Goal: Navigation & Orientation: Find specific page/section

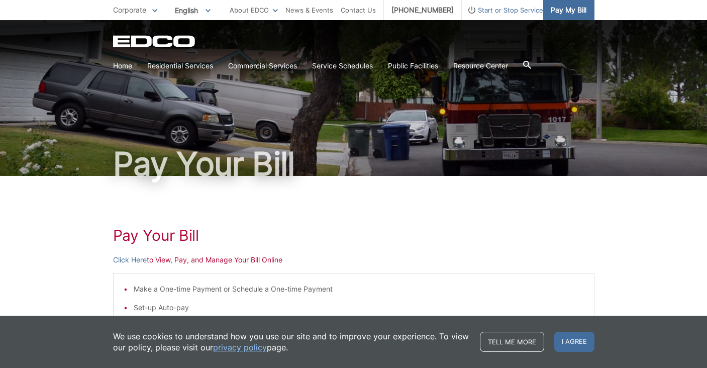
click at [569, 15] on span "Pay My Bill" at bounding box center [569, 10] width 36 height 11
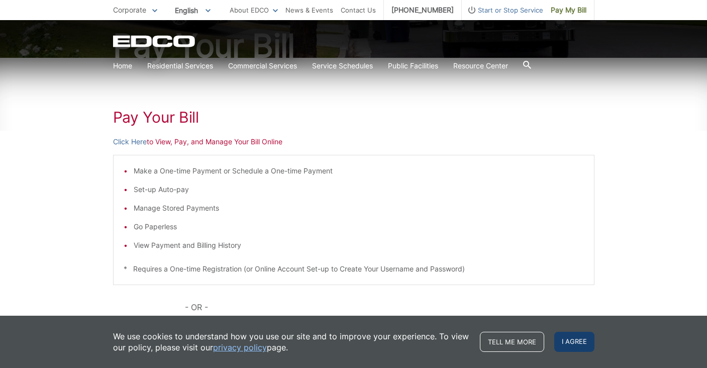
click at [565, 339] on span "I agree" at bounding box center [574, 342] width 40 height 20
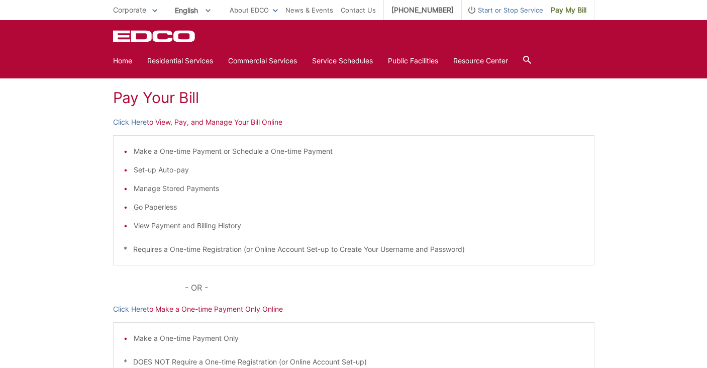
scroll to position [136, 0]
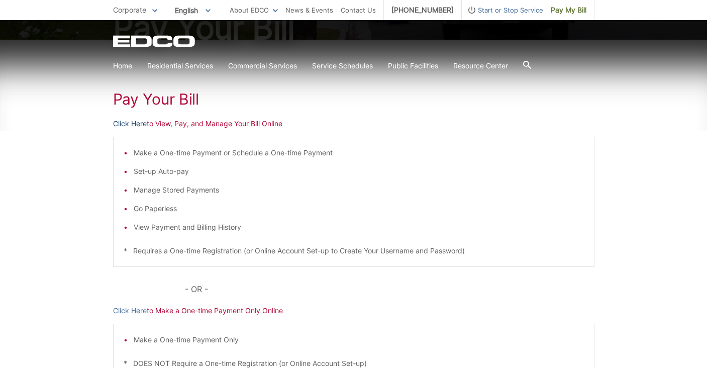
click at [120, 122] on link "Click Here" at bounding box center [130, 123] width 34 height 11
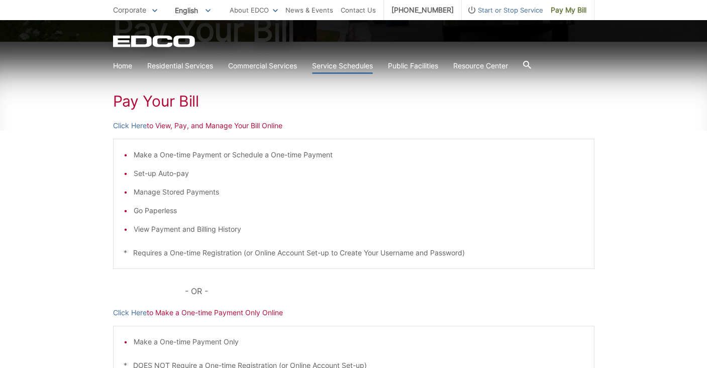
click at [330, 68] on link "Service Schedules" at bounding box center [342, 65] width 61 height 11
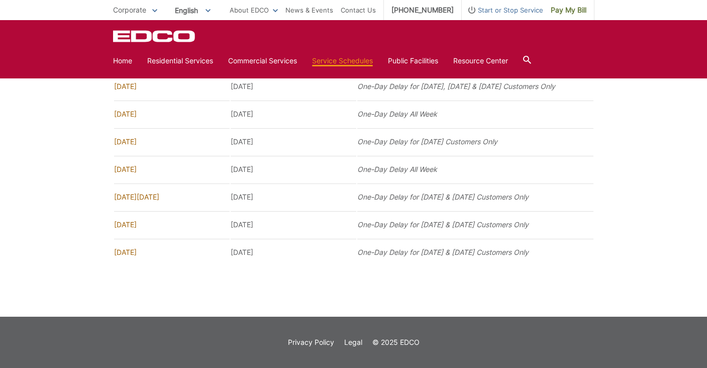
scroll to position [981, 0]
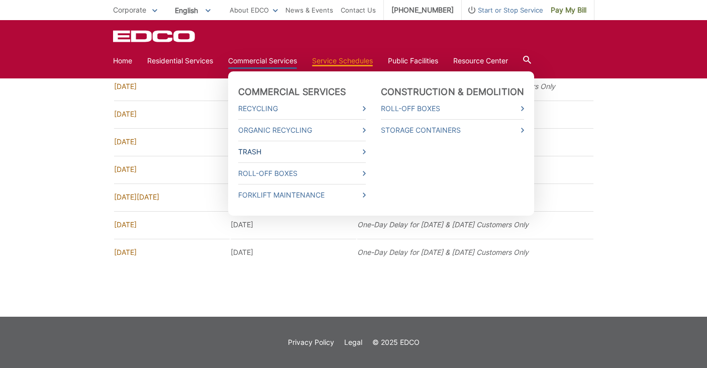
click at [259, 156] on link "Trash" at bounding box center [302, 151] width 128 height 11
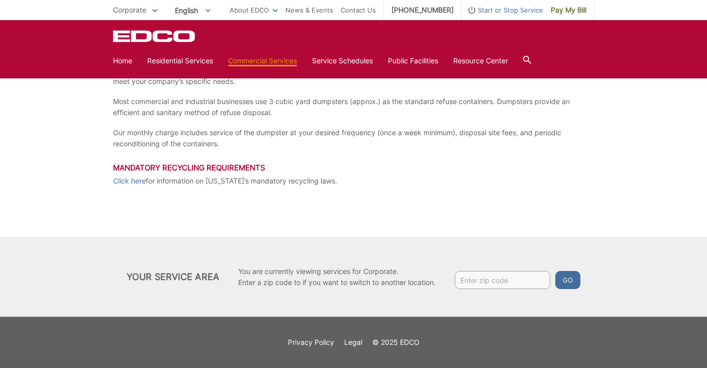
scroll to position [209, 0]
click at [326, 54] on section "Home Residential Services Curbside Pickup Trash Dumpster Service Temporary Dump…" at bounding box center [354, 60] width 482 height 19
click at [325, 61] on link "Service Schedules" at bounding box center [342, 60] width 61 height 11
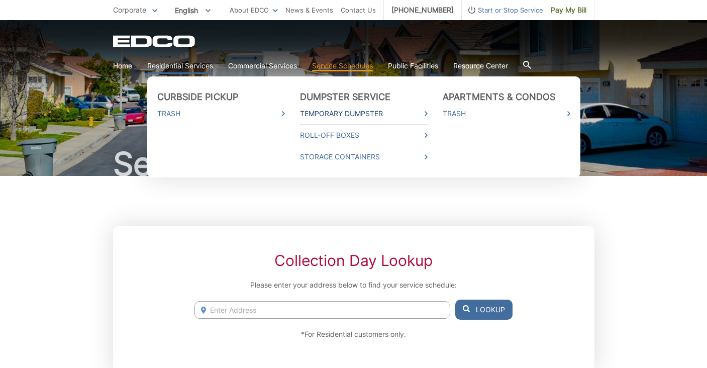
click at [397, 118] on link "Temporary Dumpster" at bounding box center [364, 113] width 128 height 11
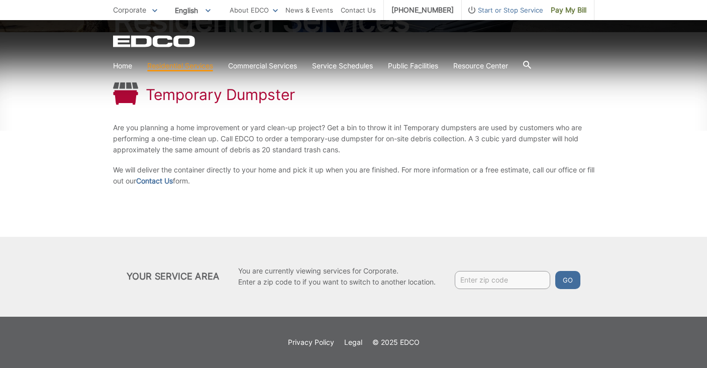
scroll to position [144, 0]
click at [166, 184] on link "Contact Us" at bounding box center [154, 180] width 37 height 11
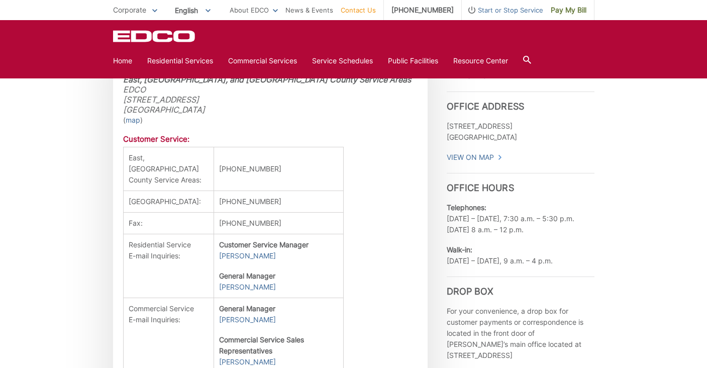
scroll to position [295, 0]
